Goal: Navigation & Orientation: Go to known website

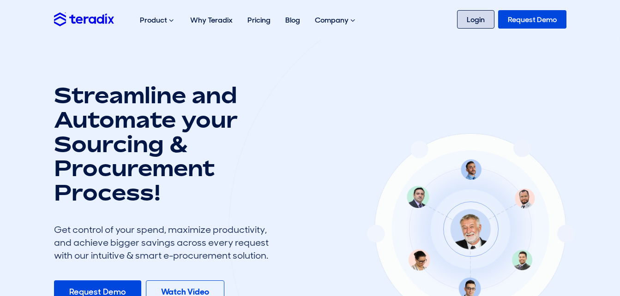
click at [459, 19] on link "Login" at bounding box center [475, 19] width 37 height 18
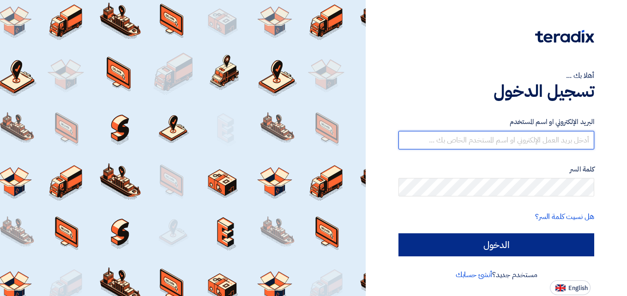
type input "[DOMAIN_NAME][EMAIL_ADDRESS][DOMAIN_NAME]"
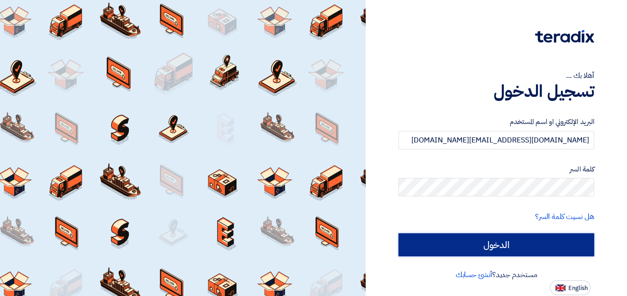
click at [513, 247] on input "الدخول" at bounding box center [496, 245] width 196 height 23
